Goal: Task Accomplishment & Management: Use online tool/utility

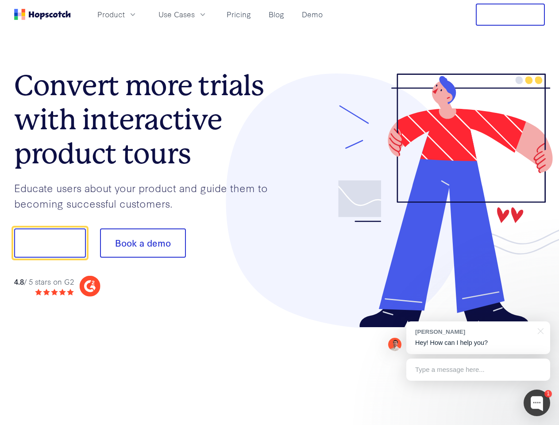
click at [280, 212] on div at bounding box center [412, 200] width 265 height 254
click at [125, 14] on span "Product" at bounding box center [110, 14] width 27 height 11
click at [195, 14] on span "Use Cases" at bounding box center [176, 14] width 36 height 11
click at [510, 15] on button "Free Trial" at bounding box center [510, 15] width 69 height 22
click at [50, 243] on button "Show me!" at bounding box center [50, 242] width 72 height 29
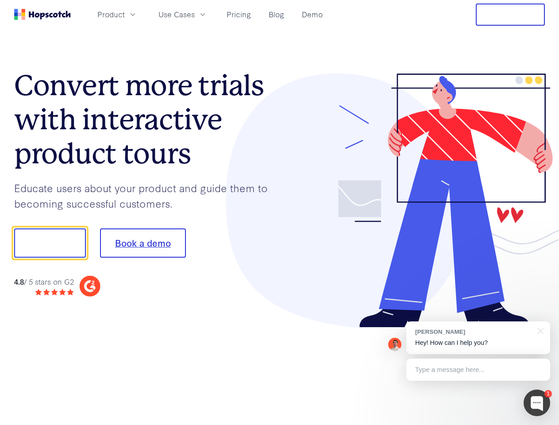
click at [142, 243] on button "Book a demo" at bounding box center [143, 242] width 86 height 29
click at [537, 403] on div at bounding box center [536, 402] width 27 height 27
click at [478, 424] on div "1 [PERSON_NAME] Hey! How can I help you? Type a message here... Free live chat …" at bounding box center [279, 425] width 559 height 0
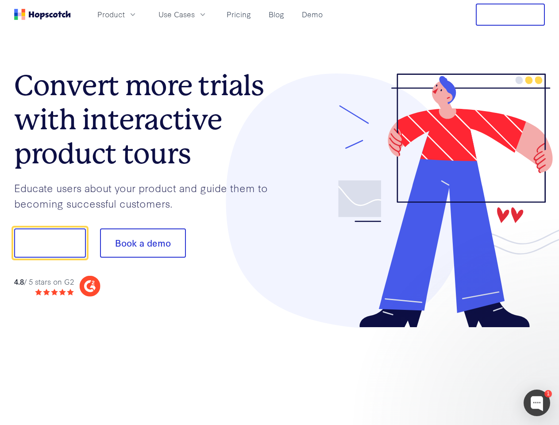
click at [539, 330] on div at bounding box center [467, 301] width 166 height 177
click at [478, 369] on div at bounding box center [467, 301] width 166 height 177
